Goal: Transaction & Acquisition: Purchase product/service

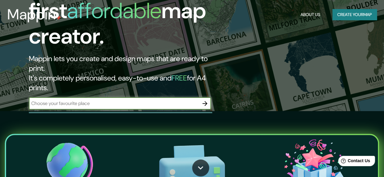
scroll to position [91, 0]
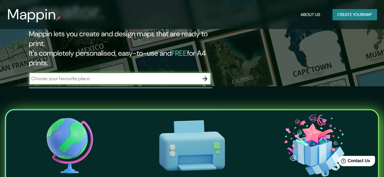
click at [93, 75] on input "text" at bounding box center [114, 78] width 170 height 7
type input "metro [GEOGRAPHIC_DATA]"
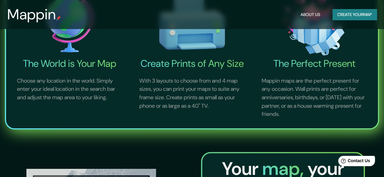
scroll to position [0, 0]
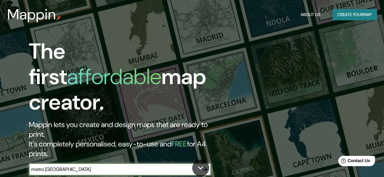
click at [149, 166] on input "metro [GEOGRAPHIC_DATA]" at bounding box center [114, 169] width 170 height 7
drag, startPoint x: 86, startPoint y: 146, endPoint x: 0, endPoint y: 140, distance: 85.7
click at [0, 141] on div "The first affordable map creator. Mappin lets you create and design maps that a…" at bounding box center [192, 88] width 384 height 177
type input "pudahuel"
click at [207, 166] on icon "button" at bounding box center [204, 169] width 7 height 7
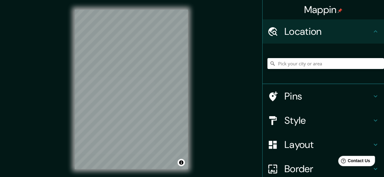
click at [200, 42] on div "Mappin Location Pins Style Layout Border Choose a border. Hint : you can make l…" at bounding box center [192, 94] width 384 height 189
click at [129, 115] on div "© Mapbox © OpenStreetMap Improve this map" at bounding box center [131, 89] width 133 height 179
drag, startPoint x: 93, startPoint y: 171, endPoint x: 199, endPoint y: 32, distance: 174.9
click at [203, 32] on div "Mappin Location Pins Style Layout Border Choose a border. Hint : you can make l…" at bounding box center [192, 94] width 384 height 189
click at [149, 0] on html "Mappin Location Pins Style Layout Border Choose a border. Hint : you can make l…" at bounding box center [192, 88] width 384 height 177
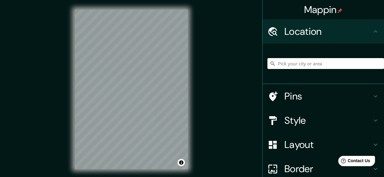
click at [333, 92] on h4 "Pins" at bounding box center [327, 96] width 87 height 12
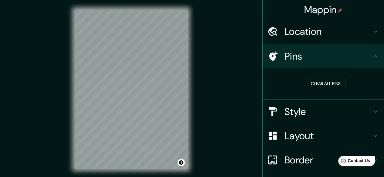
click at [321, 113] on h4 "Style" at bounding box center [327, 112] width 87 height 12
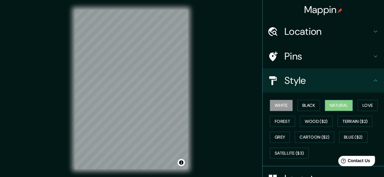
click at [333, 102] on button "Natural" at bounding box center [339, 105] width 28 height 11
click at [309, 104] on button "Black" at bounding box center [308, 105] width 23 height 11
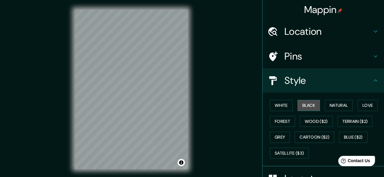
click at [309, 104] on button "Black" at bounding box center [308, 105] width 23 height 11
click at [361, 106] on button "Love" at bounding box center [367, 105] width 20 height 11
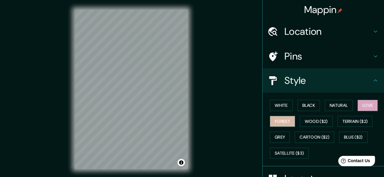
click at [279, 118] on button "Forest" at bounding box center [282, 121] width 25 height 11
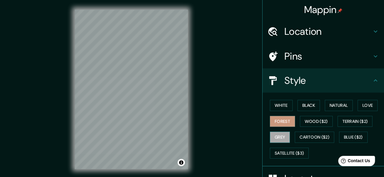
click at [277, 134] on button "Grey" at bounding box center [280, 137] width 20 height 11
click at [280, 106] on button "White" at bounding box center [281, 105] width 23 height 11
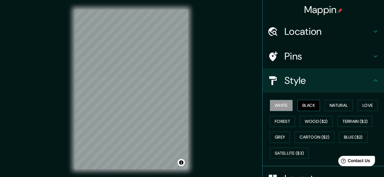
click at [304, 108] on button "Black" at bounding box center [308, 105] width 23 height 11
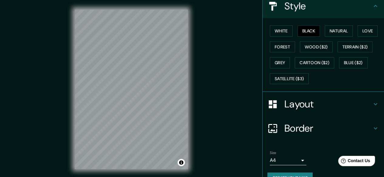
scroll to position [87, 0]
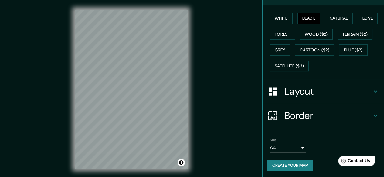
click at [309, 91] on h4 "Layout" at bounding box center [327, 92] width 87 height 12
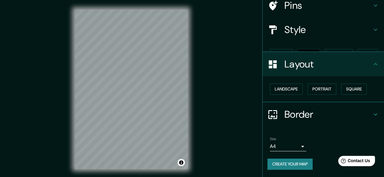
scroll to position [40, 0]
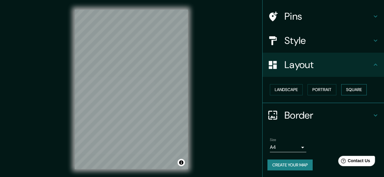
click at [341, 92] on button "Square" at bounding box center [353, 89] width 25 height 11
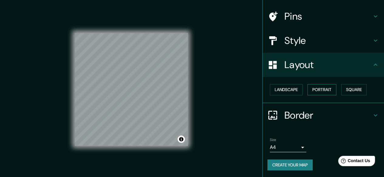
click at [324, 93] on button "Portrait" at bounding box center [321, 89] width 29 height 11
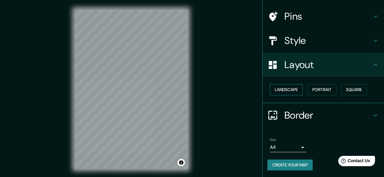
click at [282, 91] on button "Landscape" at bounding box center [286, 89] width 33 height 11
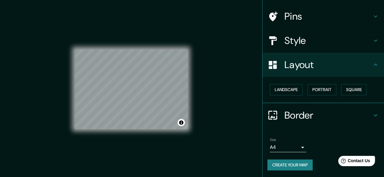
click at [292, 118] on h4 "Border" at bounding box center [327, 116] width 87 height 12
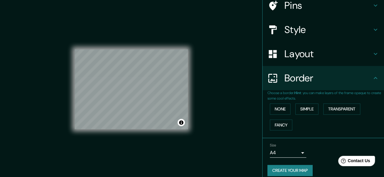
scroll to position [56, 0]
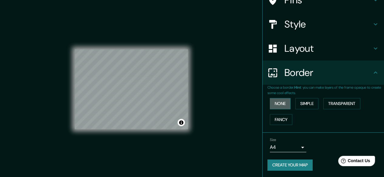
click at [275, 104] on button "None" at bounding box center [280, 103] width 21 height 11
click at [301, 103] on button "Simple" at bounding box center [306, 103] width 23 height 11
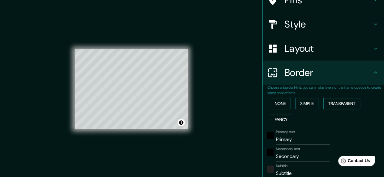
click at [333, 106] on button "Transparent" at bounding box center [341, 103] width 37 height 11
click at [280, 118] on button "Fancy" at bounding box center [281, 119] width 22 height 11
click at [279, 121] on button "Fancy" at bounding box center [281, 119] width 22 height 11
type input "149"
type input "30"
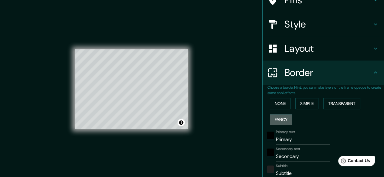
type input "30"
type input "15"
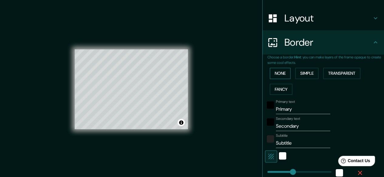
click at [276, 72] on button "None" at bounding box center [280, 73] width 21 height 11
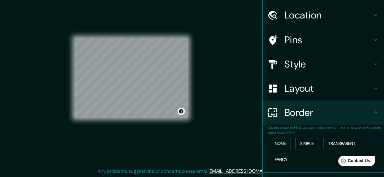
scroll to position [0, 0]
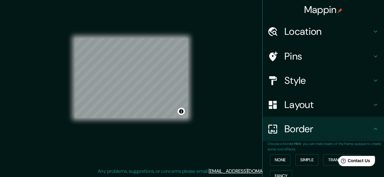
click at [312, 33] on h4 "Location" at bounding box center [327, 31] width 87 height 12
